Goal: Task Accomplishment & Management: Use online tool/utility

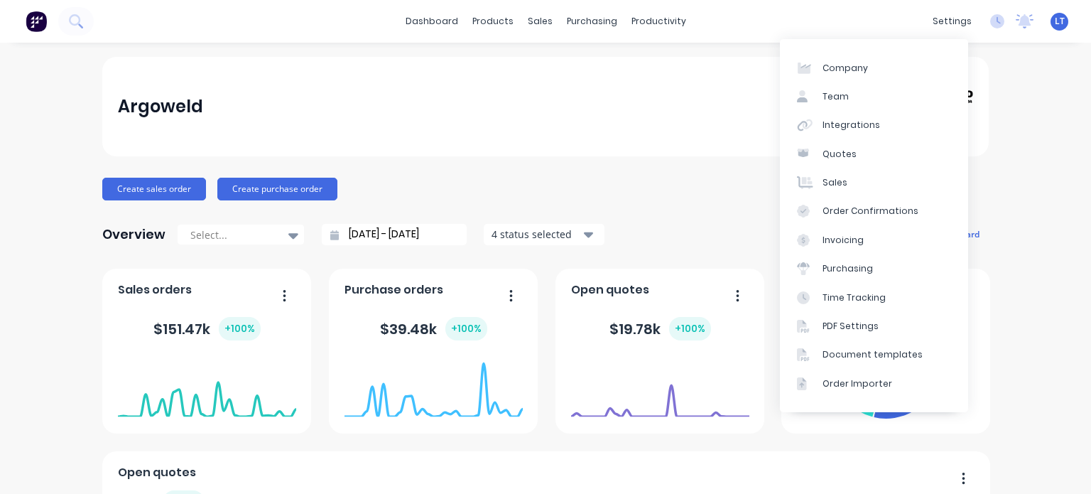
drag, startPoint x: 955, startPoint y: 24, endPoint x: 935, endPoint y: 42, distance: 26.7
click at [955, 24] on div "settings" at bounding box center [951, 21] width 53 height 21
click at [845, 98] on div "Team" at bounding box center [835, 96] width 26 height 13
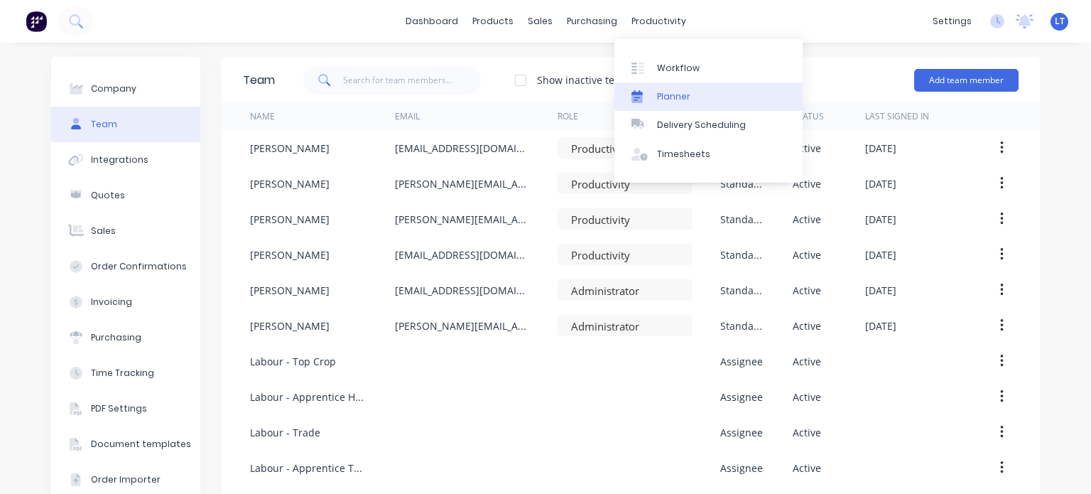
click at [671, 98] on div "Planner" at bounding box center [673, 96] width 33 height 13
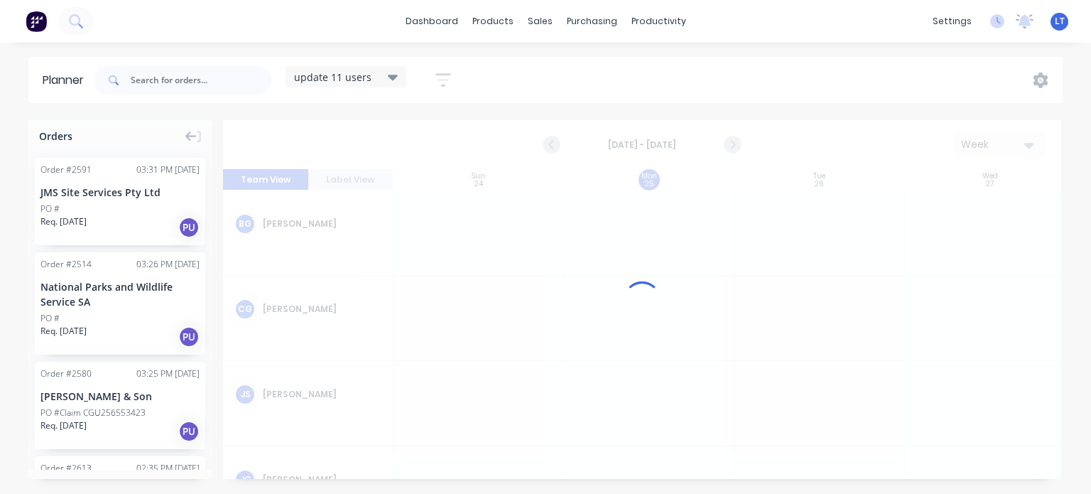
click at [396, 76] on icon at bounding box center [393, 78] width 10 height 6
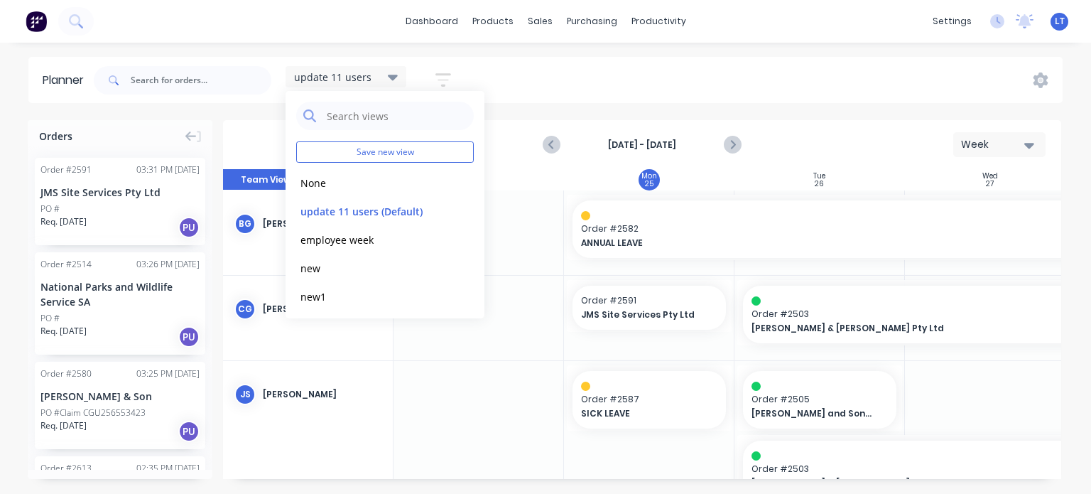
click at [535, 69] on div "update 11 users Save new view None edit update 11 users (Default) edit employee…" at bounding box center [577, 80] width 972 height 43
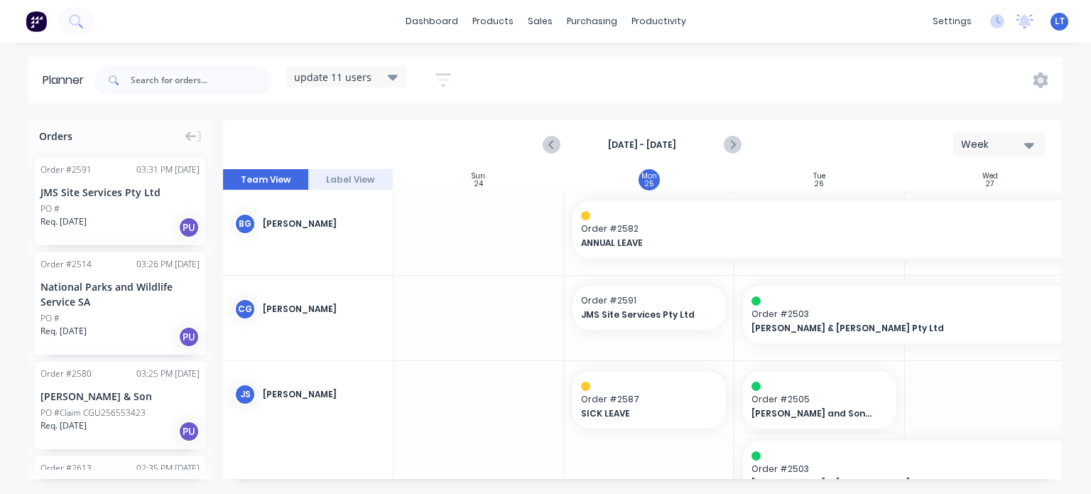
click at [449, 77] on icon "button" at bounding box center [443, 80] width 16 height 18
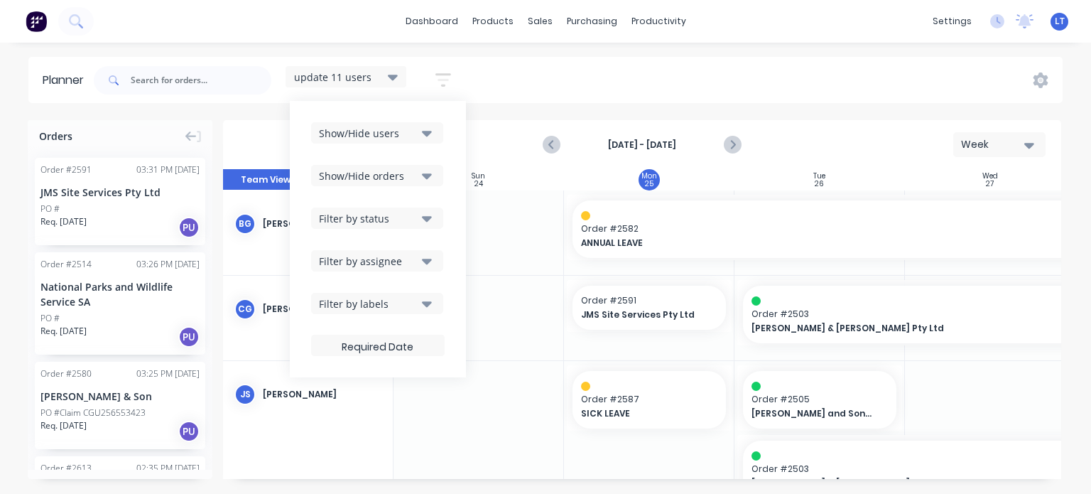
click at [429, 136] on icon "button" at bounding box center [427, 133] width 10 height 16
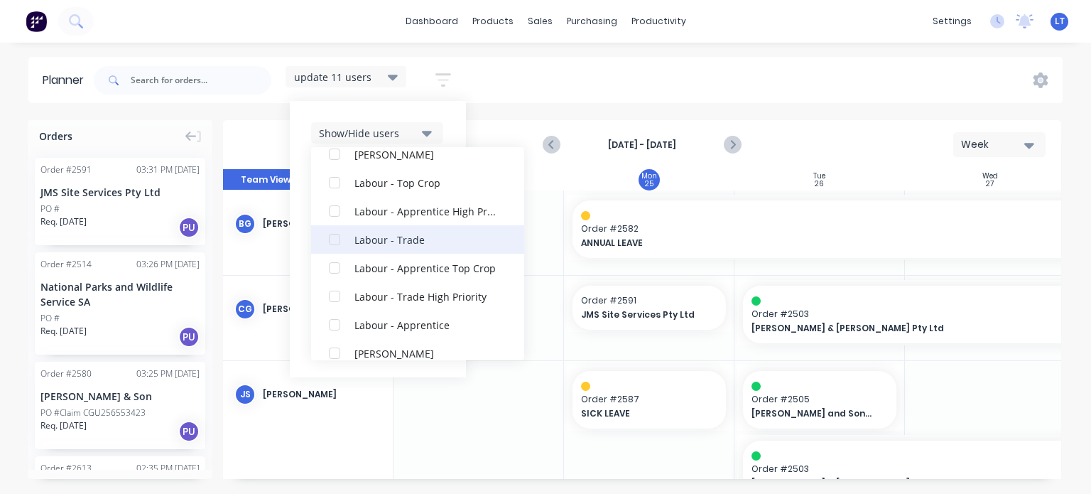
scroll to position [526, 0]
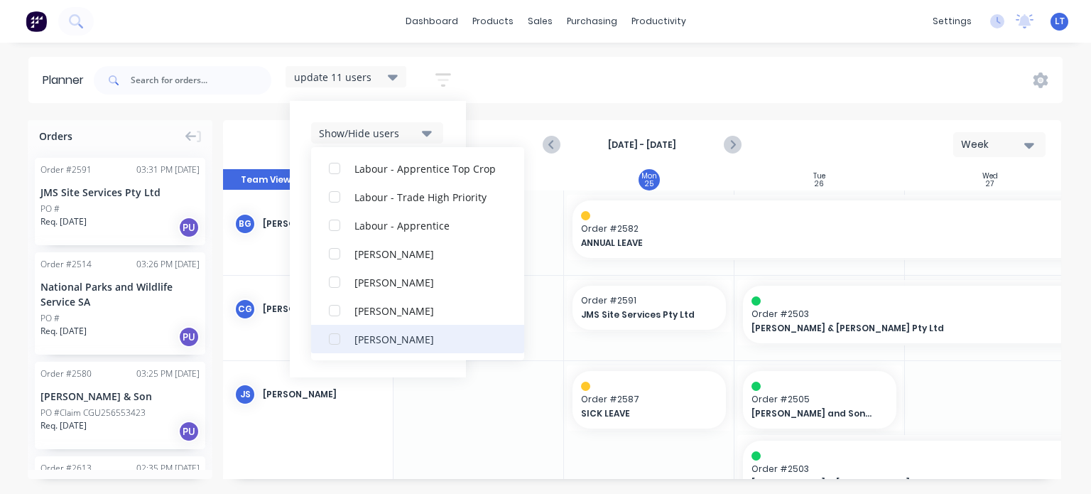
click at [334, 338] on div "button" at bounding box center [334, 339] width 28 height 28
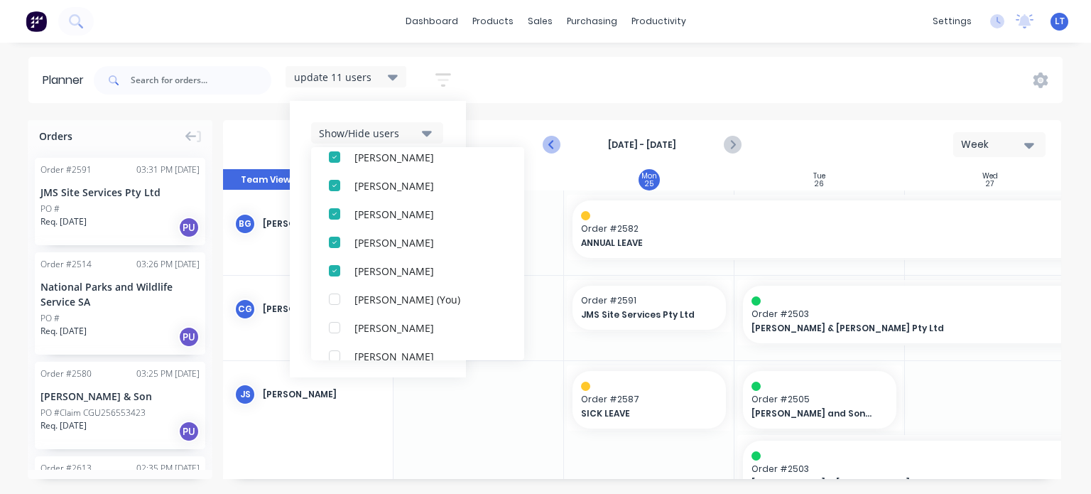
scroll to position [43, 0]
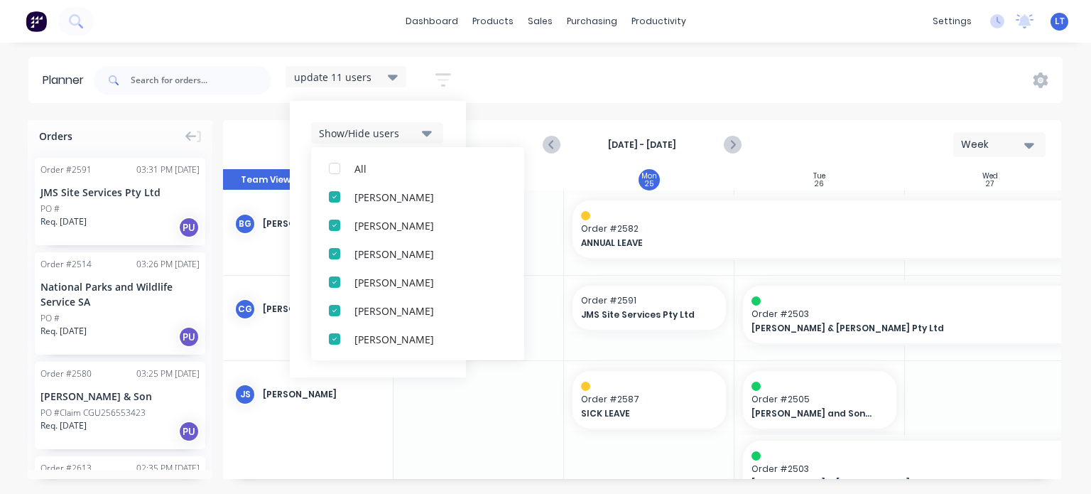
click at [585, 79] on div "update 11 users Save new view None edit update 11 users (Default) edit employee…" at bounding box center [577, 80] width 972 height 43
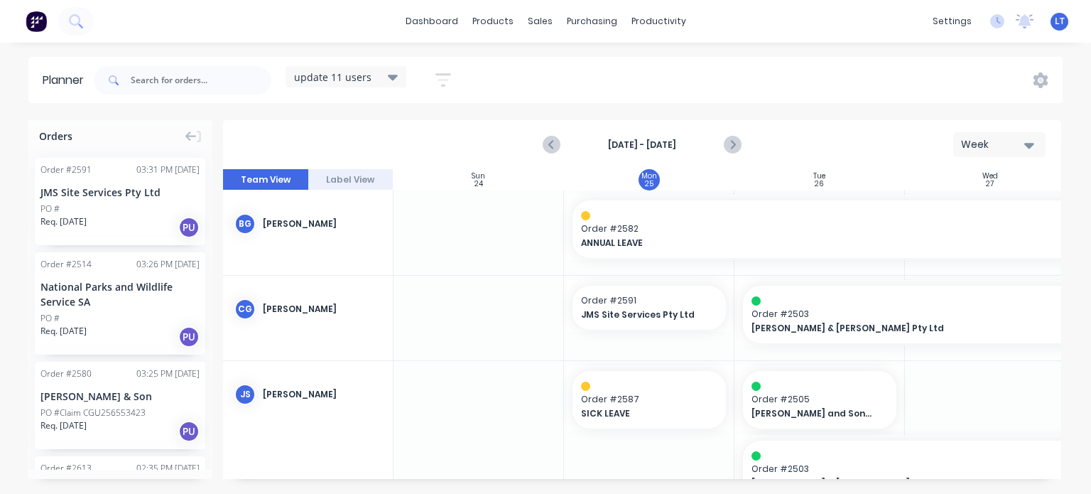
click at [391, 80] on icon at bounding box center [393, 77] width 10 height 16
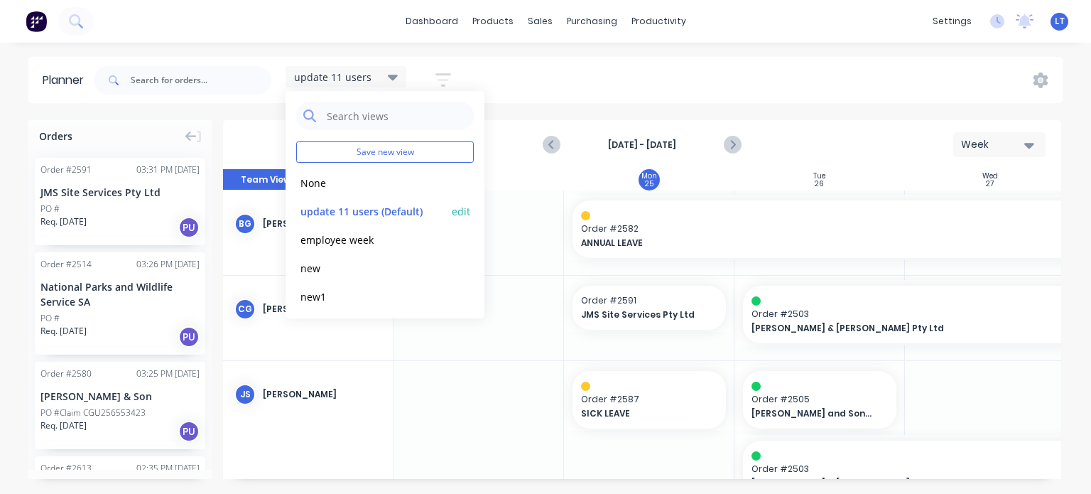
click at [452, 214] on button "edit" at bounding box center [461, 210] width 18 height 15
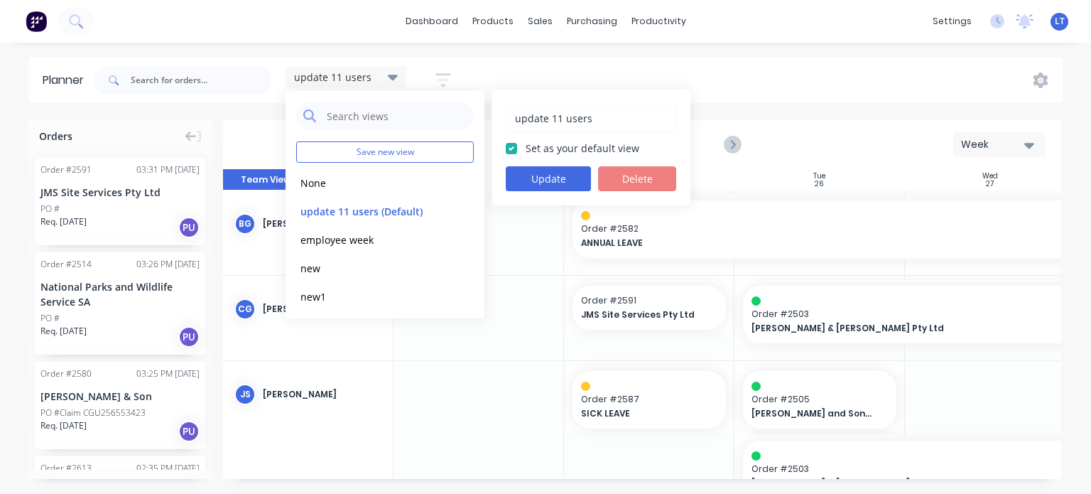
click at [560, 122] on input "update 11 users" at bounding box center [590, 117] width 155 height 27
type input "update 12 users"
click at [567, 175] on button "Update" at bounding box center [548, 178] width 85 height 25
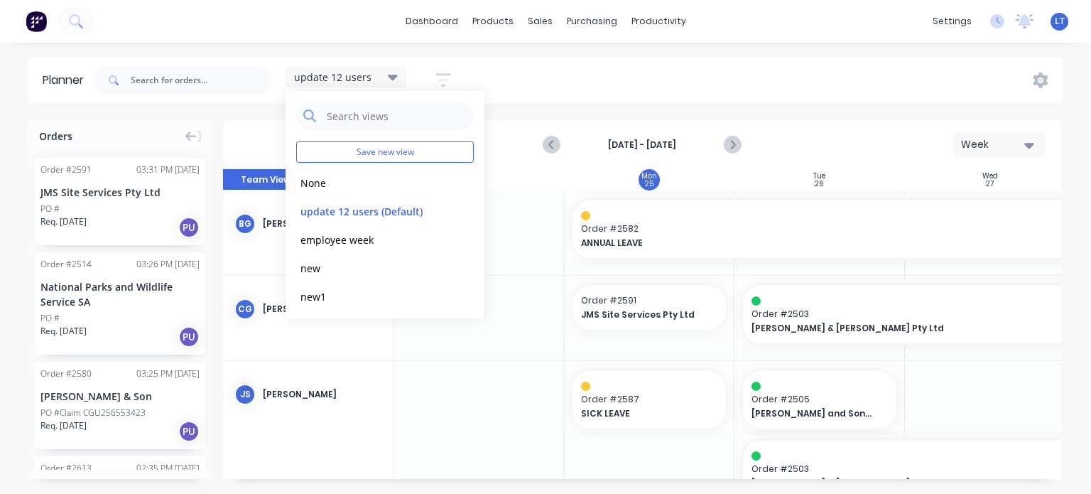
click at [526, 65] on div "update 12 users Save new view None edit update 12 users (Default) edit employee…" at bounding box center [577, 80] width 972 height 43
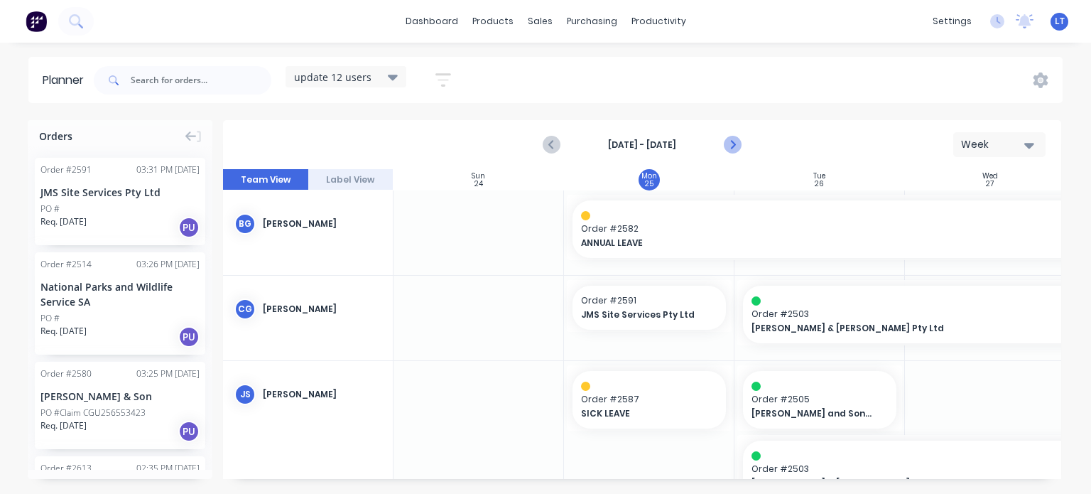
click at [734, 148] on icon "Next page" at bounding box center [731, 144] width 17 height 17
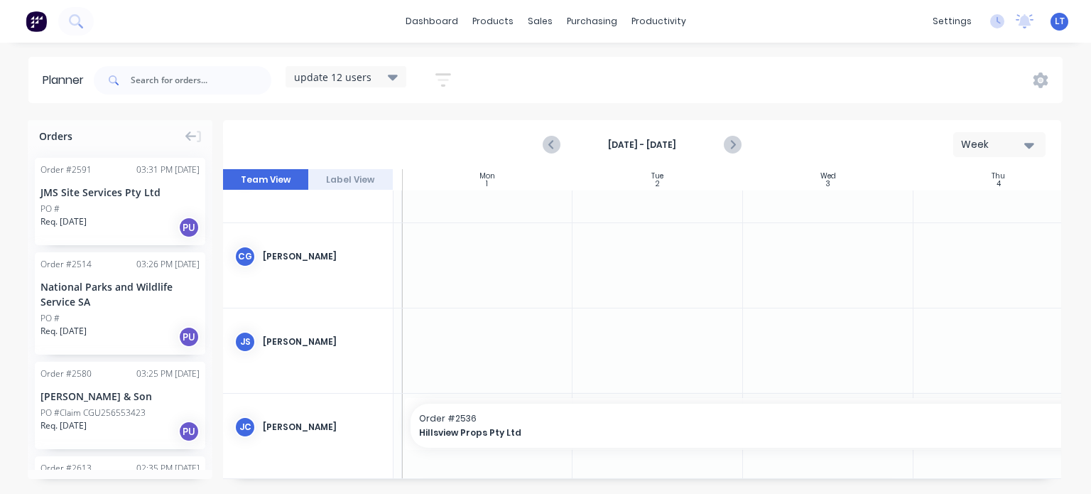
scroll to position [0, 162]
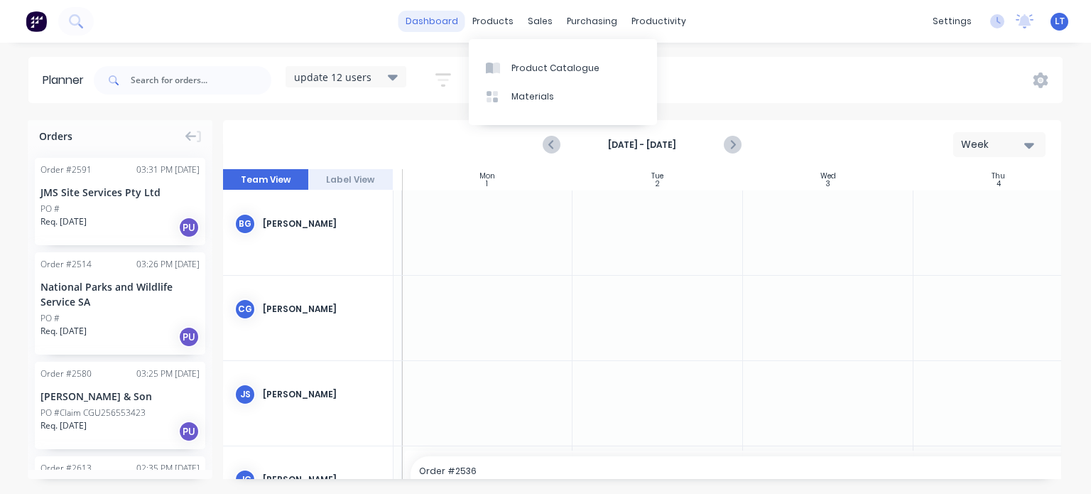
click at [457, 27] on link "dashboard" at bounding box center [431, 21] width 67 height 21
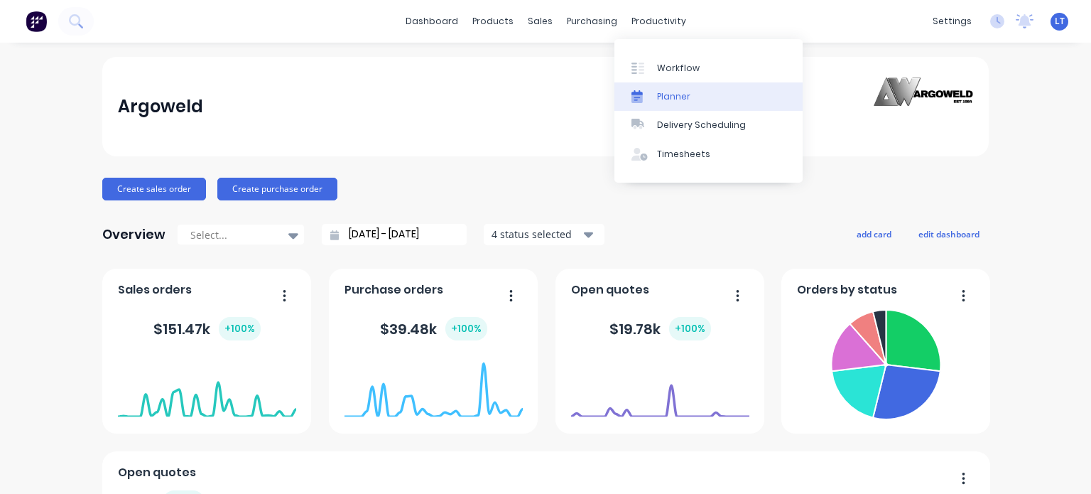
click at [672, 100] on div "Planner" at bounding box center [673, 96] width 33 height 13
